Goal: Task Accomplishment & Management: Use online tool/utility

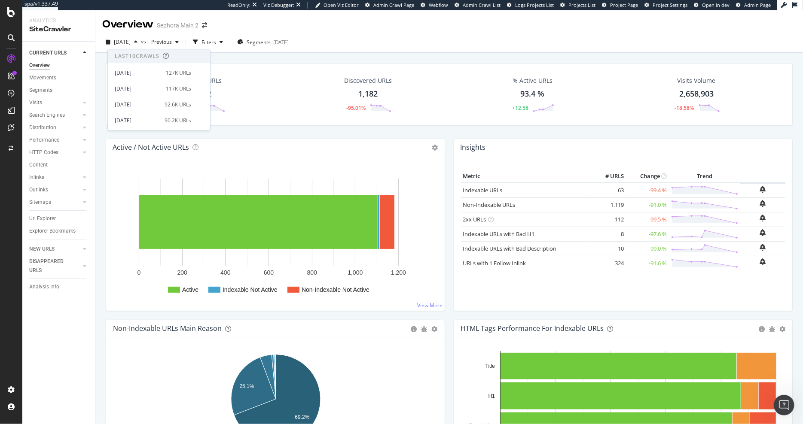
scroll to position [388, 0]
click at [10, 126] on icon at bounding box center [11, 127] width 6 height 7
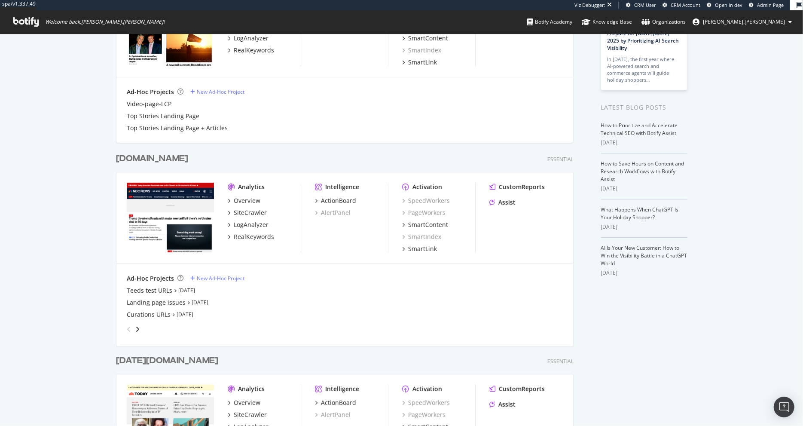
scroll to position [190, 0]
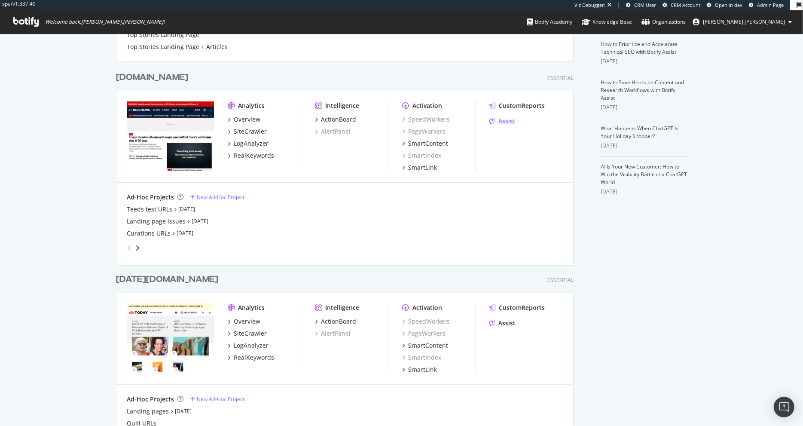
click at [512, 119] on div "Assist" at bounding box center [506, 121] width 17 height 9
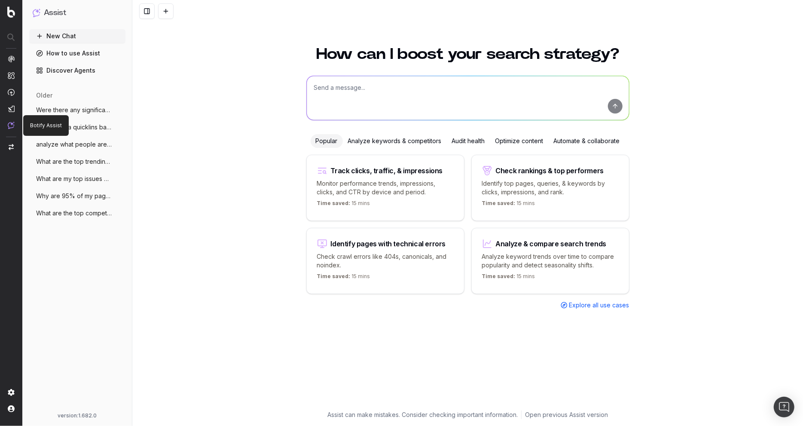
click at [8, 122] on img at bounding box center [11, 125] width 7 height 7
click at [6, 12] on nav at bounding box center [11, 213] width 22 height 426
click at [7, 9] on img at bounding box center [11, 11] width 8 height 11
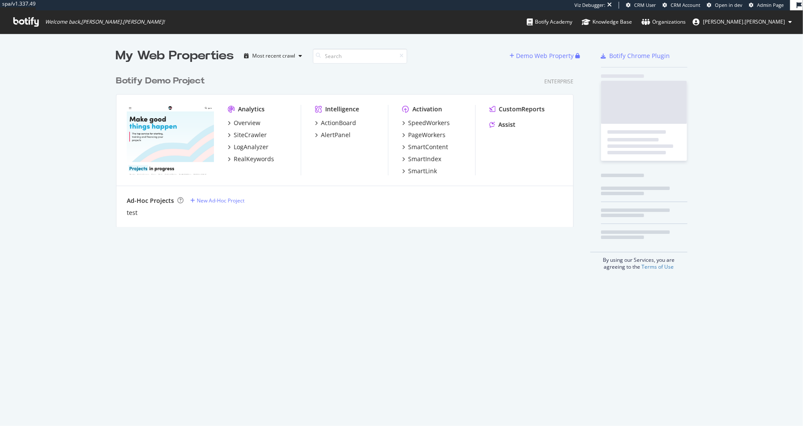
scroll to position [162, 464]
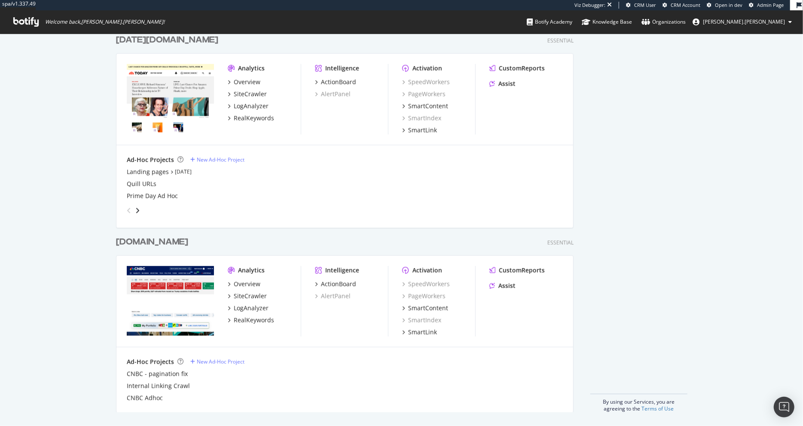
scroll to position [417, 0]
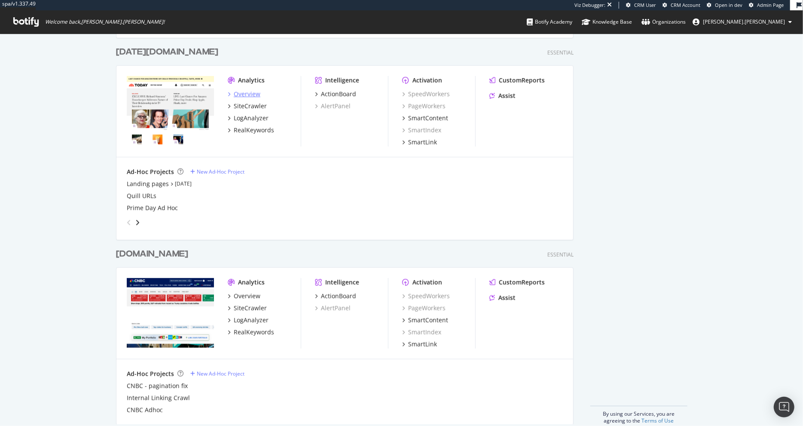
click at [249, 95] on div "Overview" at bounding box center [247, 94] width 27 height 9
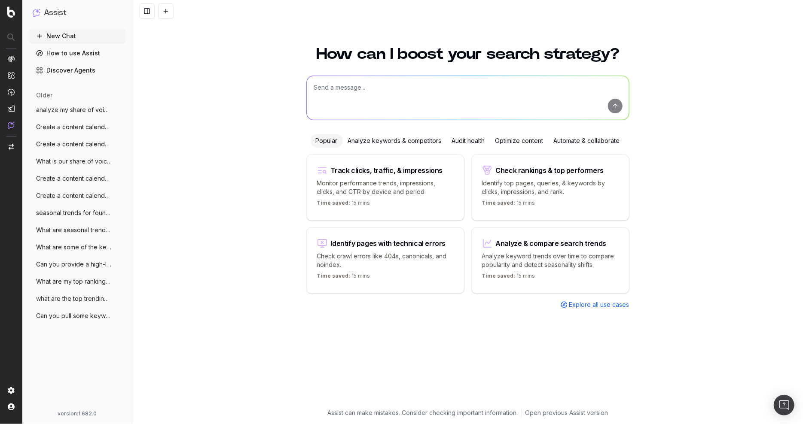
click at [12, 64] on div at bounding box center [11, 92] width 7 height 74
click at [54, 85] on span "Overview" at bounding box center [43, 84] width 25 height 7
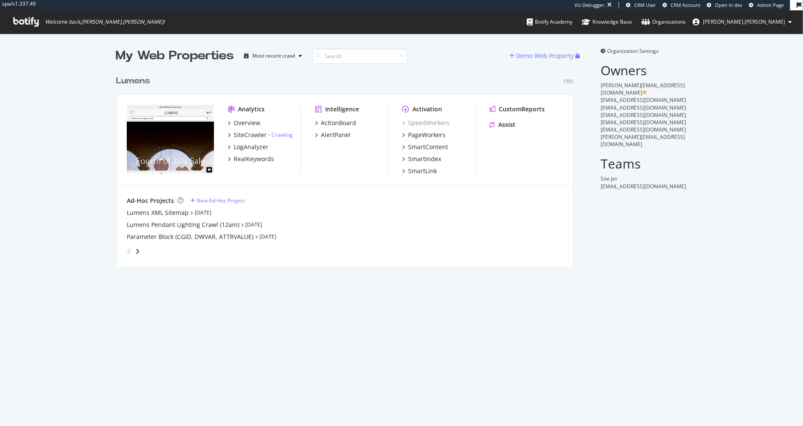
scroll to position [425, 803]
click at [250, 134] on div "SiteCrawler" at bounding box center [250, 135] width 33 height 9
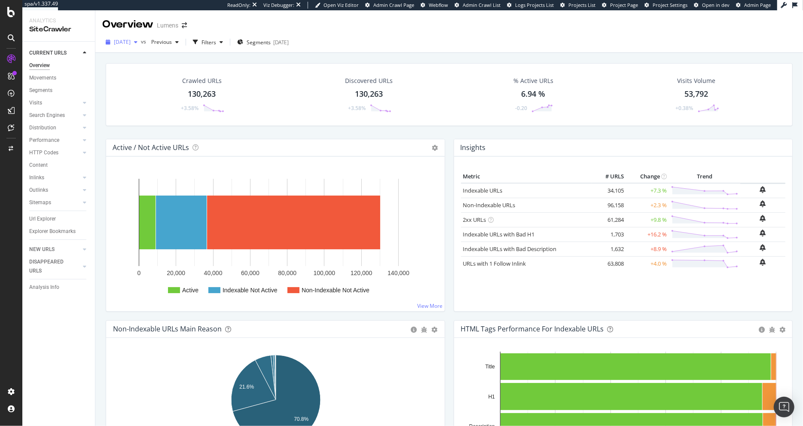
click at [131, 39] on span "2025 Sep. 27th" at bounding box center [122, 41] width 17 height 7
click at [72, 366] on div "Crawl Manager" at bounding box center [78, 366] width 103 height 7
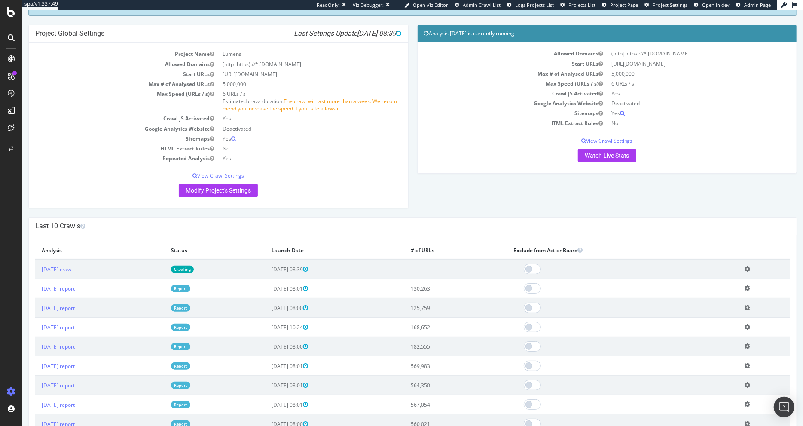
scroll to position [62, 0]
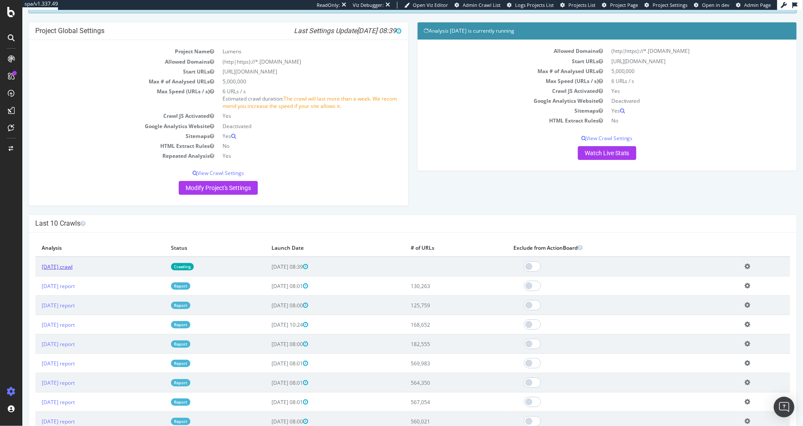
click at [45, 266] on link "2025 Sep. 30th crawl" at bounding box center [56, 266] width 31 height 7
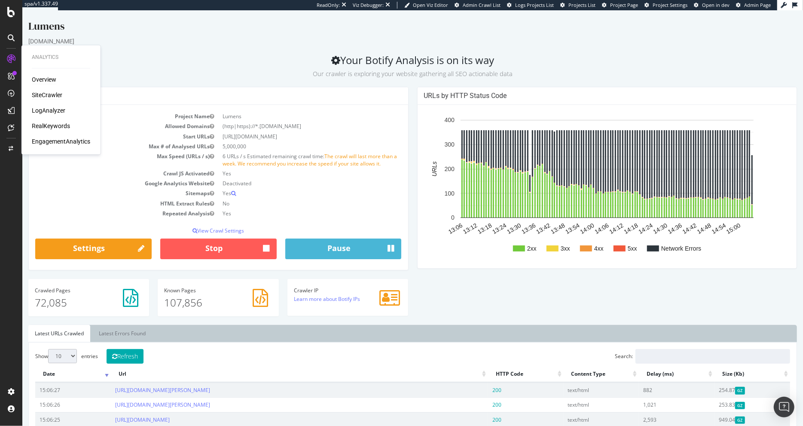
click at [48, 81] on div "Overview" at bounding box center [44, 79] width 24 height 9
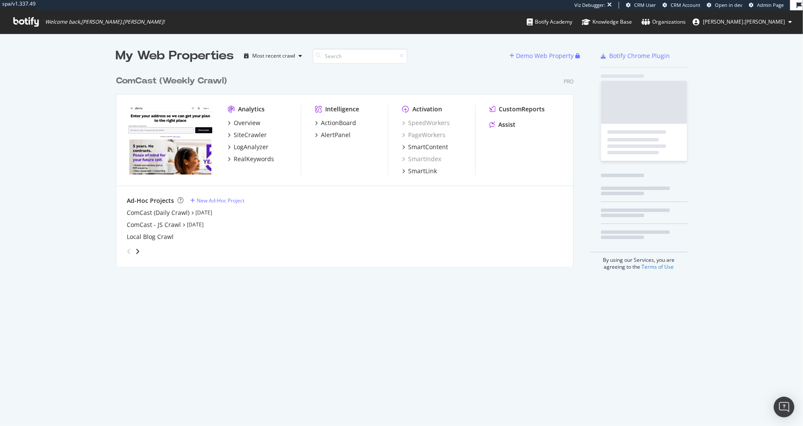
scroll to position [202, 464]
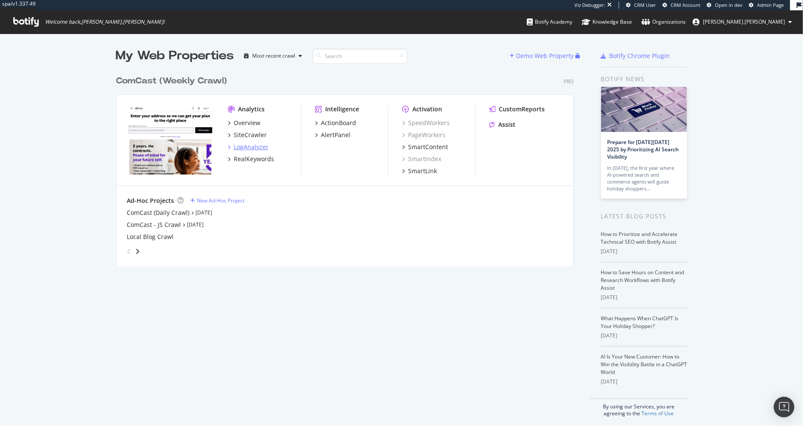
click at [256, 145] on div "LogAnalyzer" at bounding box center [251, 147] width 35 height 9
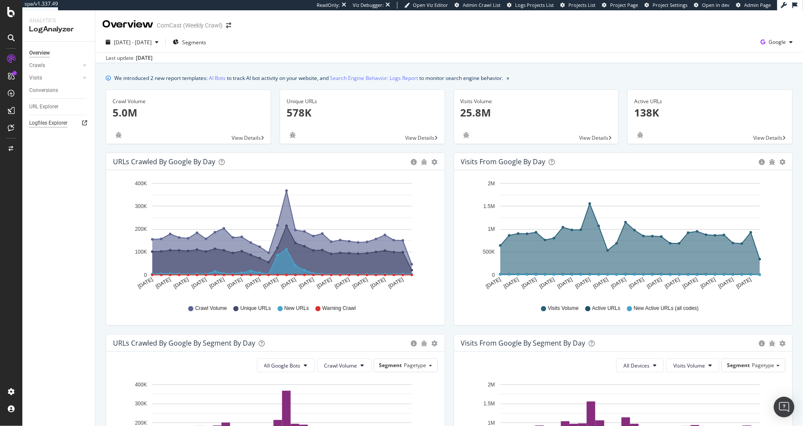
click at [42, 125] on div "Logfiles Explorer" at bounding box center [48, 123] width 38 height 9
